Goal: Task Accomplishment & Management: Manage account settings

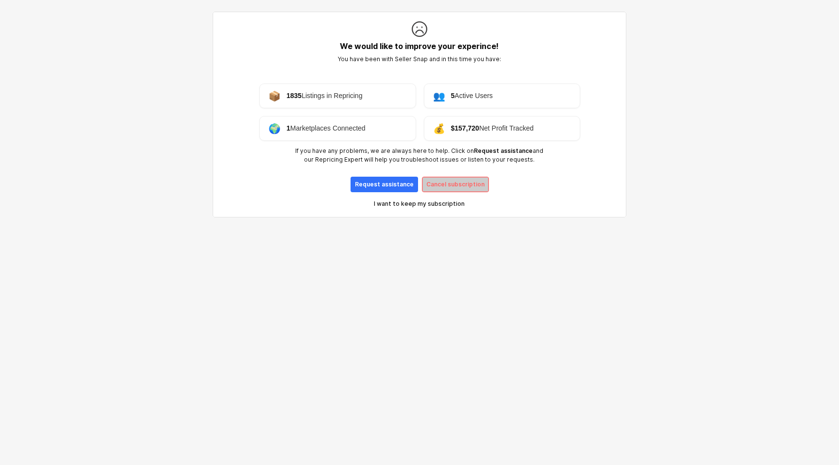
click at [459, 181] on p "Cancel subscription" at bounding box center [455, 185] width 58 height 8
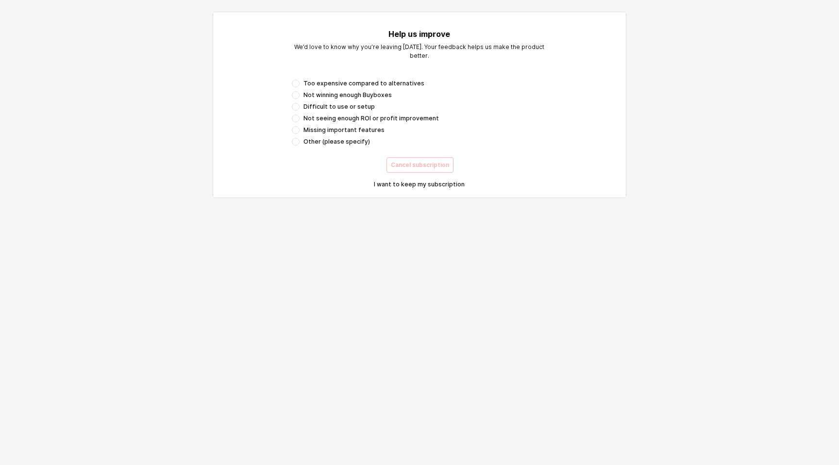
click at [336, 87] on div "Too expensive compared to alternatives Not winning enough Buyboxes Difficult to…" at bounding box center [419, 113] width 255 height 66
click at [332, 129] on span "Missing important features" at bounding box center [343, 130] width 81 height 8
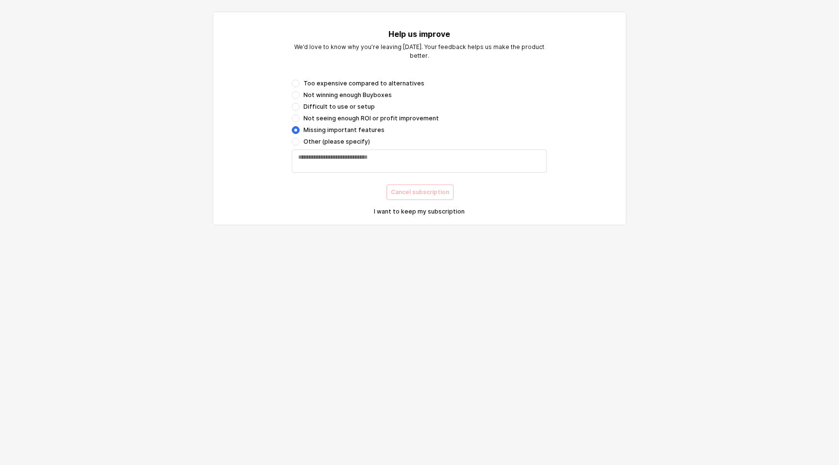
click at [324, 80] on span "Too expensive compared to alternatives" at bounding box center [363, 84] width 121 height 8
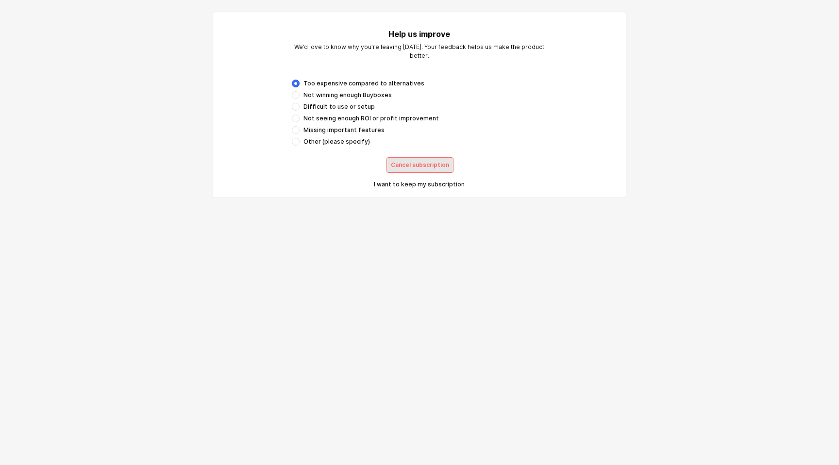
click at [414, 159] on div "Cancel subscription" at bounding box center [420, 165] width 58 height 15
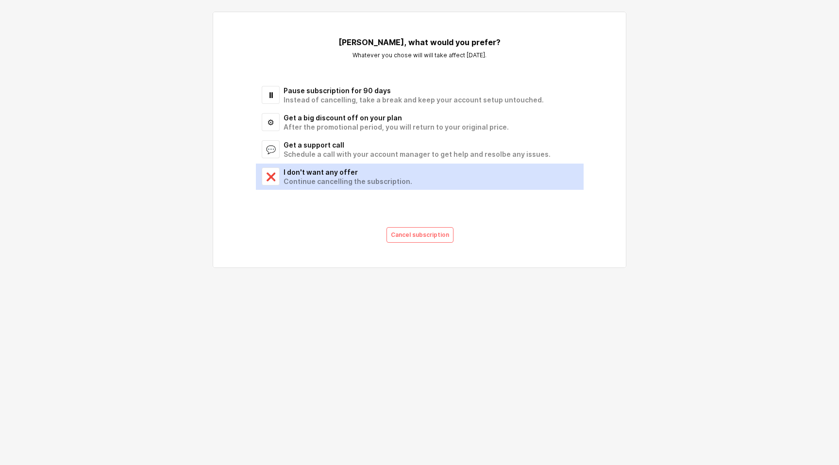
click at [348, 179] on div "Continue cancelling the subscription." at bounding box center [428, 181] width 288 height 9
click at [343, 158] on div "Schedule a call with your account manager to get help and resolbe any issues." at bounding box center [428, 154] width 288 height 9
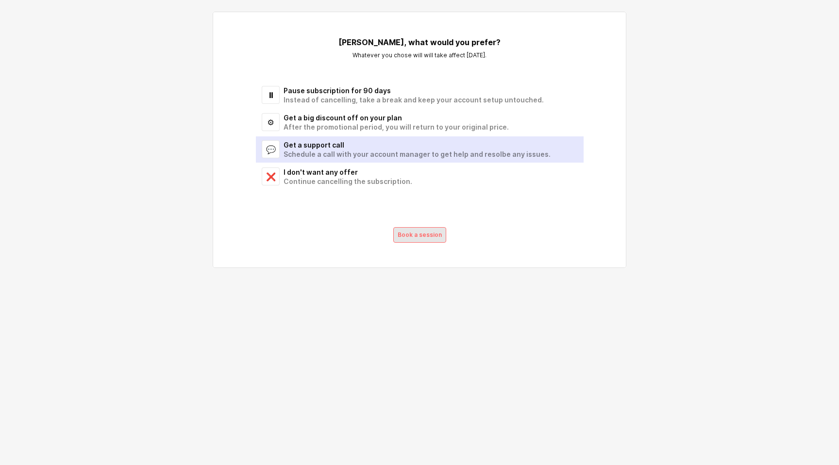
click at [404, 234] on p "Book a session" at bounding box center [420, 235] width 44 height 8
click at [318, 123] on div "After the promotional period, you will return to your original price." at bounding box center [428, 126] width 288 height 9
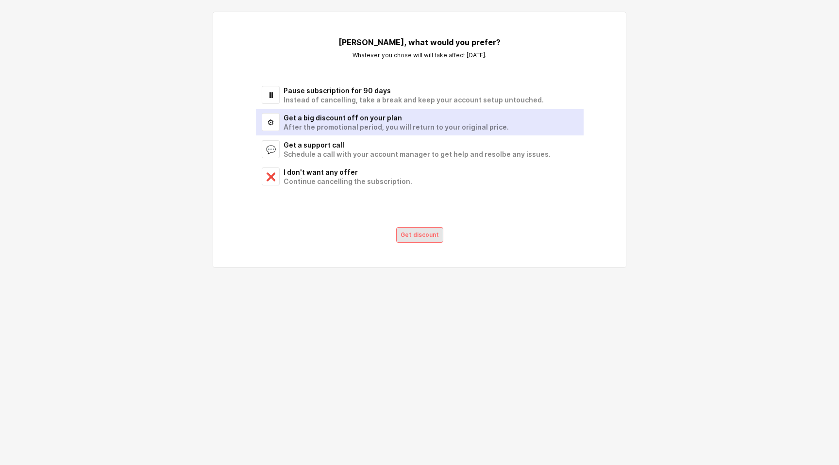
click at [418, 240] on div "Get discount" at bounding box center [420, 235] width 38 height 15
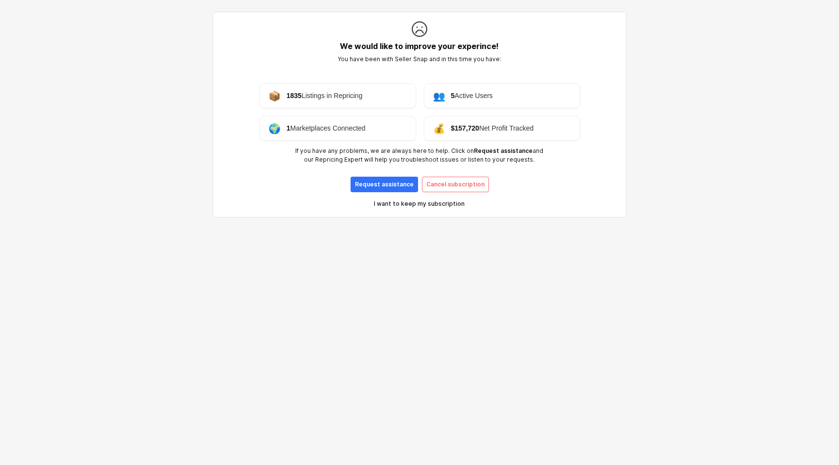
click at [426, 203] on p "I want to keep my subscription" at bounding box center [419, 204] width 91 height 8
